Goal: Information Seeking & Learning: Learn about a topic

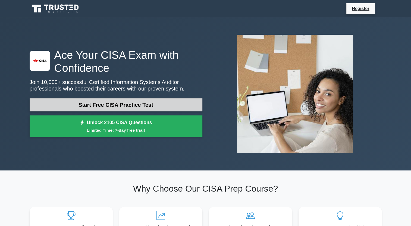
click at [98, 104] on link "Start Free CISA Practice Test" at bounding box center [116, 105] width 173 height 13
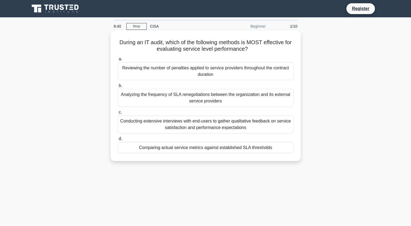
click at [160, 127] on div "Conducting extensive interviews with end-users to gather qualitative feedback o…" at bounding box center [206, 125] width 176 height 18
click at [118, 114] on input "c. Conducting extensive interviews with end-users to gather qualitative feedbac…" at bounding box center [118, 113] width 0 height 4
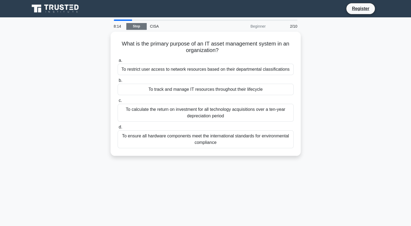
click at [137, 28] on link "Stop" at bounding box center [136, 26] width 20 height 7
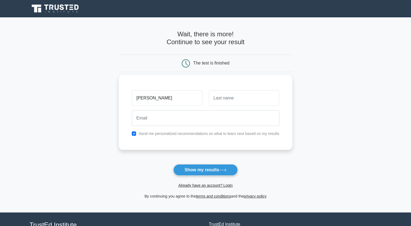
type input "[PERSON_NAME]"
click at [217, 97] on input "text" at bounding box center [244, 98] width 70 height 16
type input "Ongole"
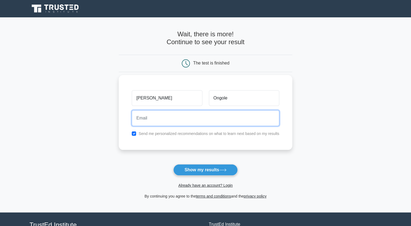
click at [139, 119] on input "email" at bounding box center [205, 118] width 147 height 16
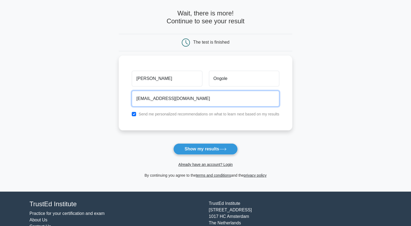
scroll to position [22, 0]
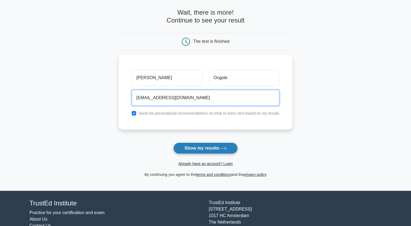
type input "ongolefrancis@gmail.com"
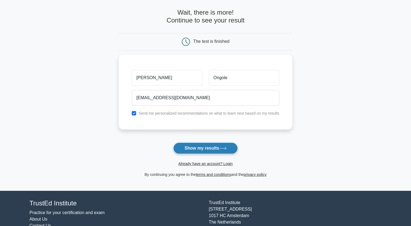
click at [213, 148] on button "Show my results" at bounding box center [205, 148] width 64 height 11
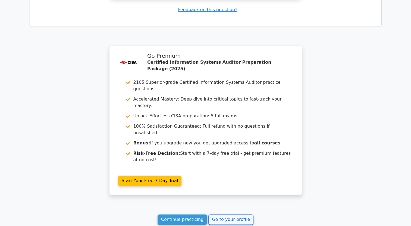
scroll to position [759, 0]
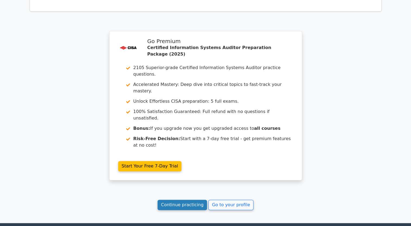
click at [195, 200] on link "Continue practicing" at bounding box center [182, 205] width 50 height 10
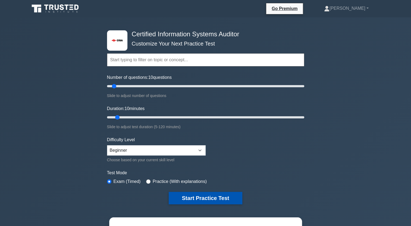
click at [214, 200] on button "Start Practice Test" at bounding box center [205, 198] width 73 height 12
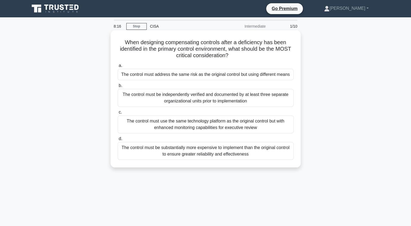
click at [207, 133] on div "The control must use the same technology platform as the original control but w…" at bounding box center [206, 125] width 176 height 18
click at [118, 114] on input "c. The control must use the same technology platform as the original control bu…" at bounding box center [118, 113] width 0 height 4
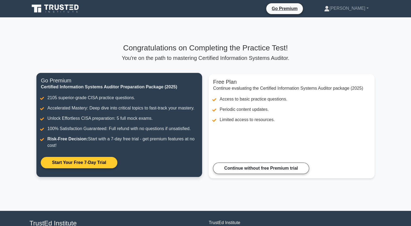
click at [85, 163] on link "Start Your Free 7-Day Trial" at bounding box center [79, 162] width 76 height 11
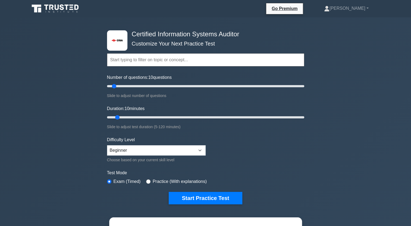
scroll to position [198, 0]
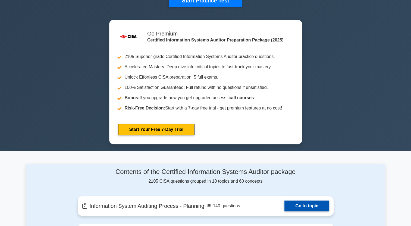
click at [306, 206] on link "Go to topic" at bounding box center [306, 206] width 45 height 11
